Goal: Task Accomplishment & Management: Complete application form

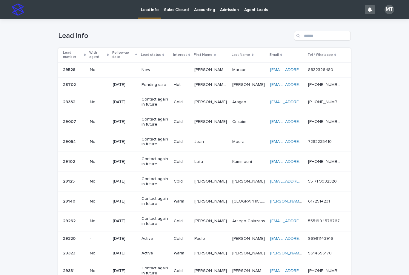
click at [171, 70] on td "New" at bounding box center [155, 69] width 32 height 15
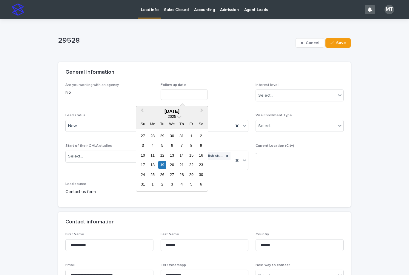
click at [174, 95] on input "text" at bounding box center [183, 94] width 47 height 10
click at [163, 164] on div "19" at bounding box center [162, 165] width 8 height 8
type input "**********"
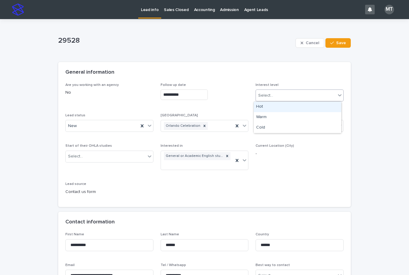
click at [263, 94] on div "Select..." at bounding box center [265, 95] width 15 height 6
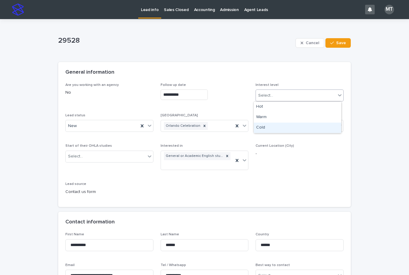
drag, startPoint x: 260, startPoint y: 127, endPoint x: 92, endPoint y: 111, distance: 168.7
click at [257, 127] on div "Cold" at bounding box center [297, 128] width 87 height 10
click at [84, 126] on div "New" at bounding box center [102, 126] width 73 height 10
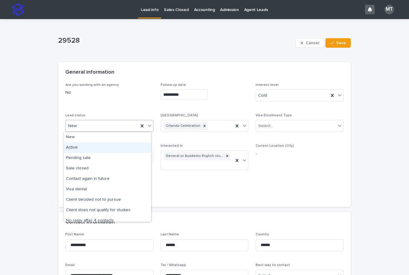
click at [76, 146] on div "Active" at bounding box center [107, 148] width 87 height 10
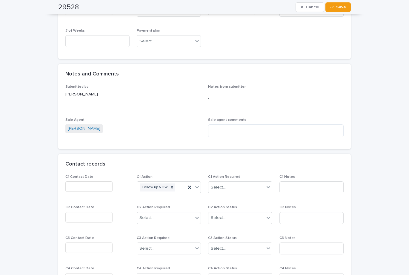
scroll to position [388, 0]
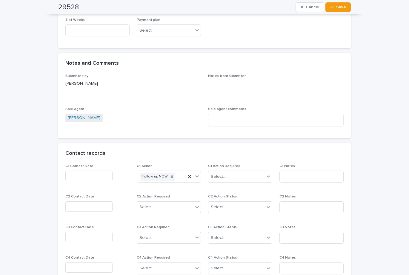
click at [90, 177] on input "text" at bounding box center [88, 176] width 47 height 10
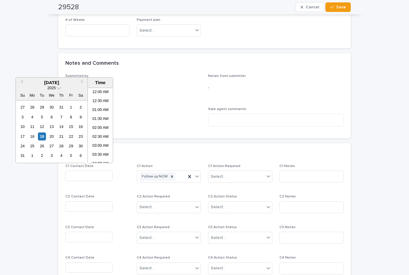
scroll to position [164, 0]
click at [100, 135] on li "11:30 AM" at bounding box center [100, 134] width 25 height 9
type input "**********"
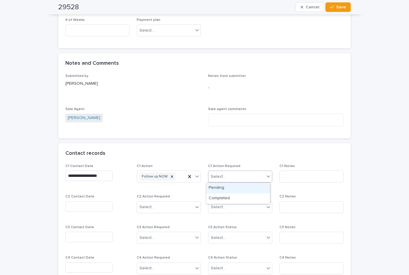
click at [231, 181] on div "Select..." at bounding box center [236, 177] width 56 height 10
drag, startPoint x: 224, startPoint y: 200, endPoint x: 282, endPoint y: 186, distance: 60.5
click at [229, 200] on div "Completed" at bounding box center [238, 198] width 64 height 10
click at [286, 183] on input at bounding box center [311, 177] width 64 height 12
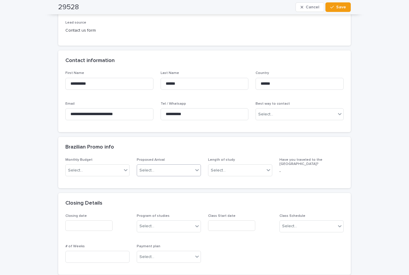
scroll to position [149, 0]
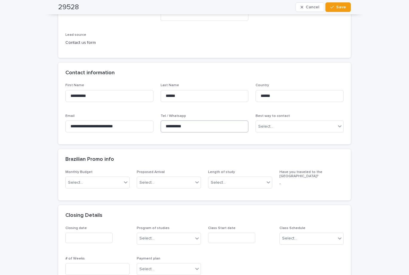
type input "*****"
drag, startPoint x: 193, startPoint y: 128, endPoint x: 174, endPoint y: 126, distance: 19.8
click at [156, 123] on div "**********" at bounding box center [204, 110] width 278 height 54
drag, startPoint x: 342, startPoint y: 8, endPoint x: 269, endPoint y: 29, distance: 76.4
click at [342, 8] on span "Save" at bounding box center [341, 7] width 10 height 4
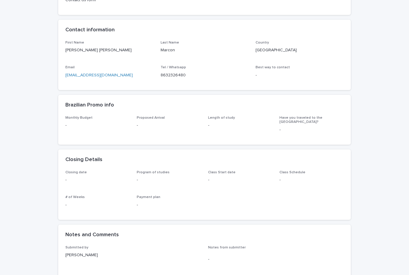
scroll to position [179, 0]
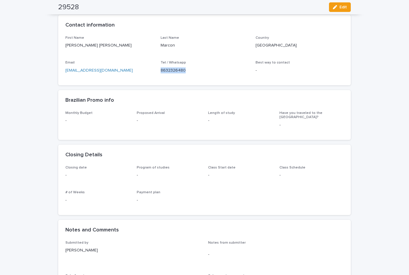
drag, startPoint x: 182, startPoint y: 70, endPoint x: 158, endPoint y: 69, distance: 23.9
click at [160, 69] on p "8632326480" at bounding box center [204, 70] width 88 height 6
copy p "8632326480"
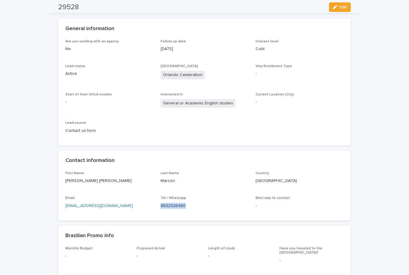
scroll to position [0, 0]
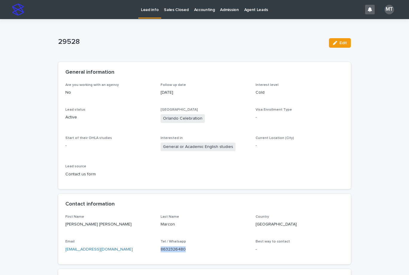
click at [152, 8] on p "Lead info" at bounding box center [150, 6] width 18 height 13
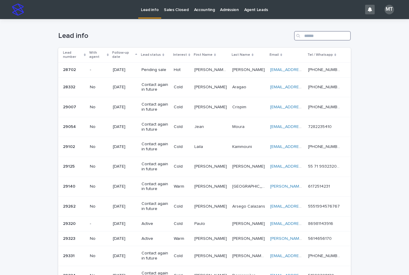
click at [303, 35] on input "Search" at bounding box center [322, 36] width 57 height 10
paste input "**********"
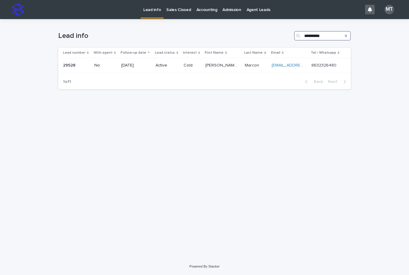
type input "**********"
click at [156, 10] on p "Lead info" at bounding box center [152, 6] width 18 height 13
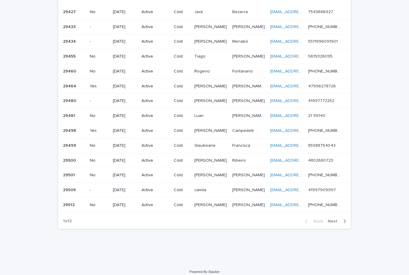
scroll to position [346, 0]
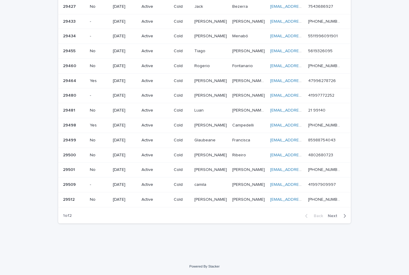
click at [329, 217] on span "Next" at bounding box center [333, 216] width 13 height 4
